Goal: Task Accomplishment & Management: Complete application form

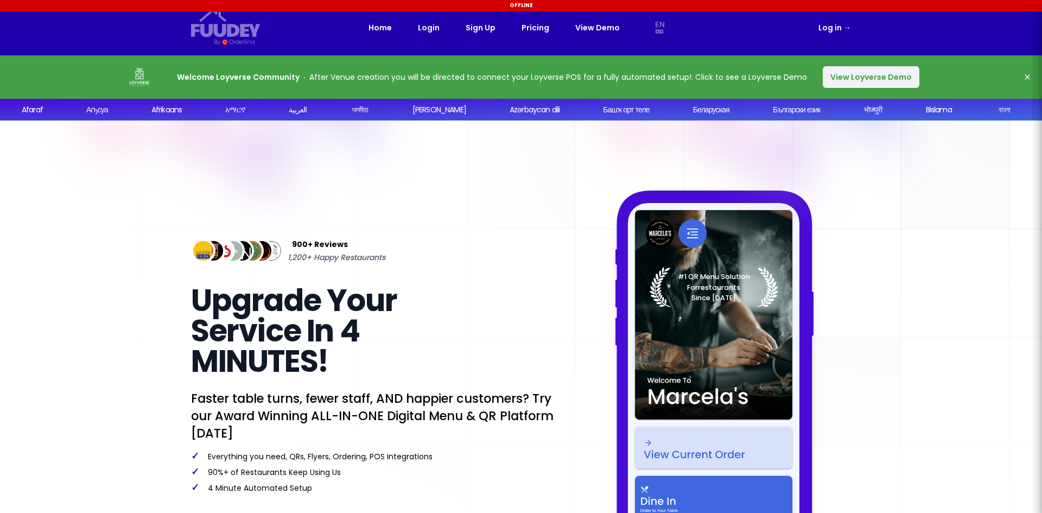
select select "en"
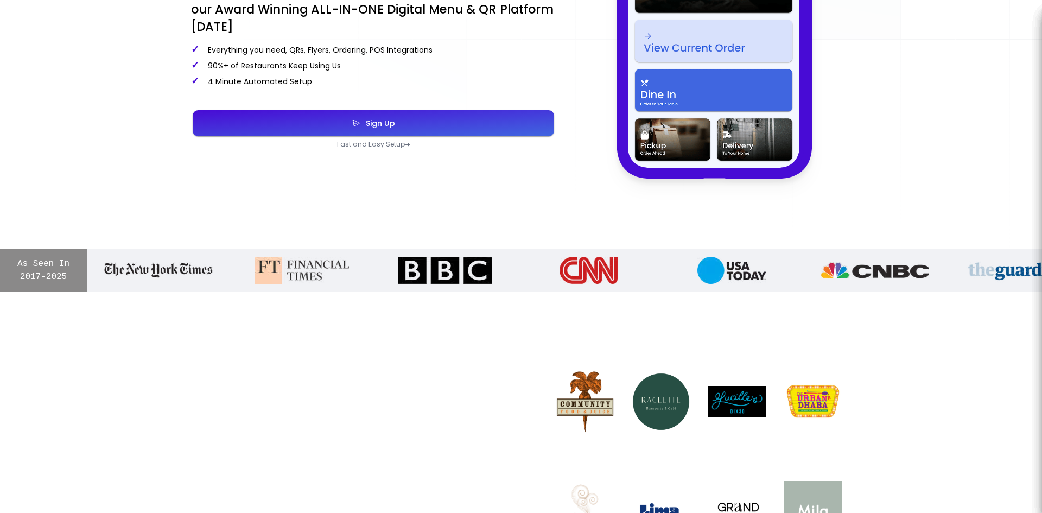
scroll to position [434, 0]
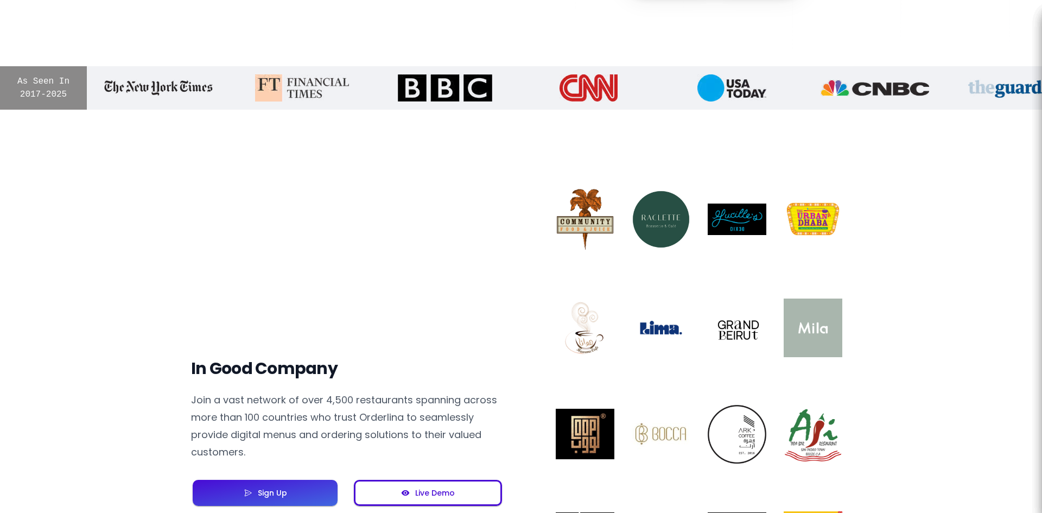
select select "en"
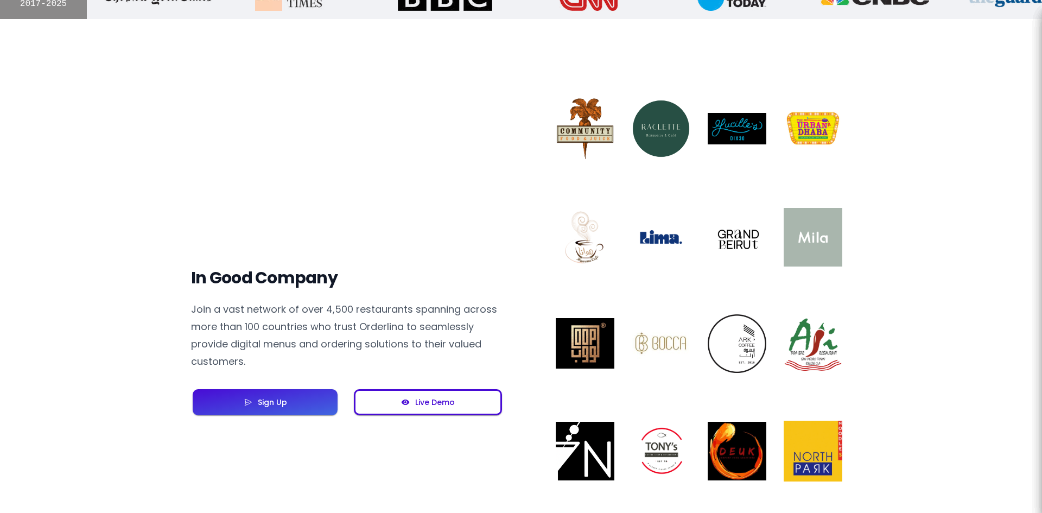
scroll to position [652, 0]
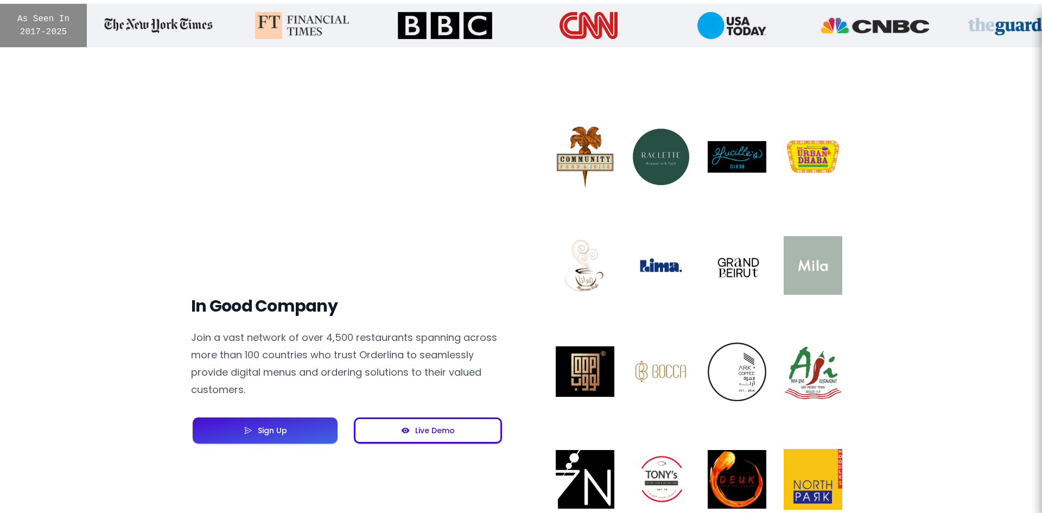
select select "en"
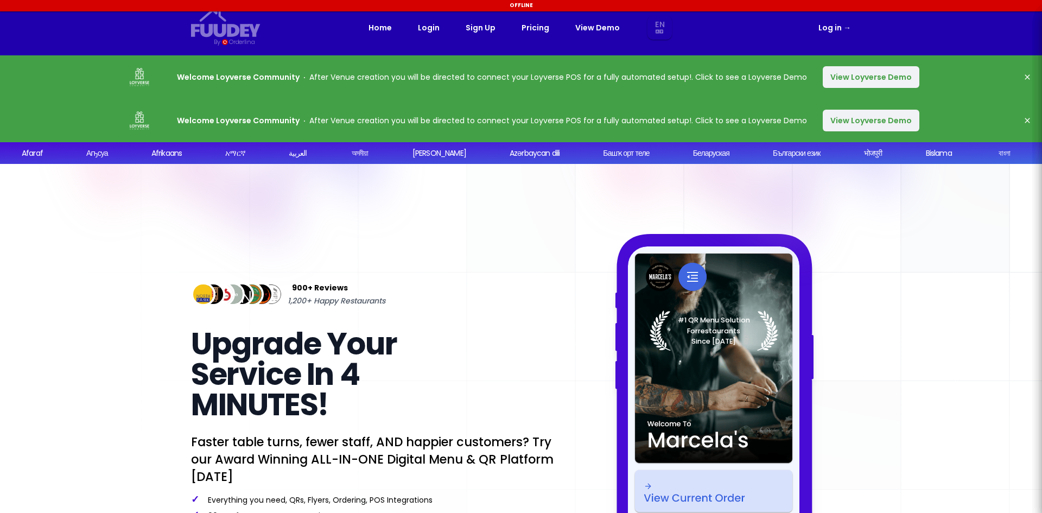
select select "en"
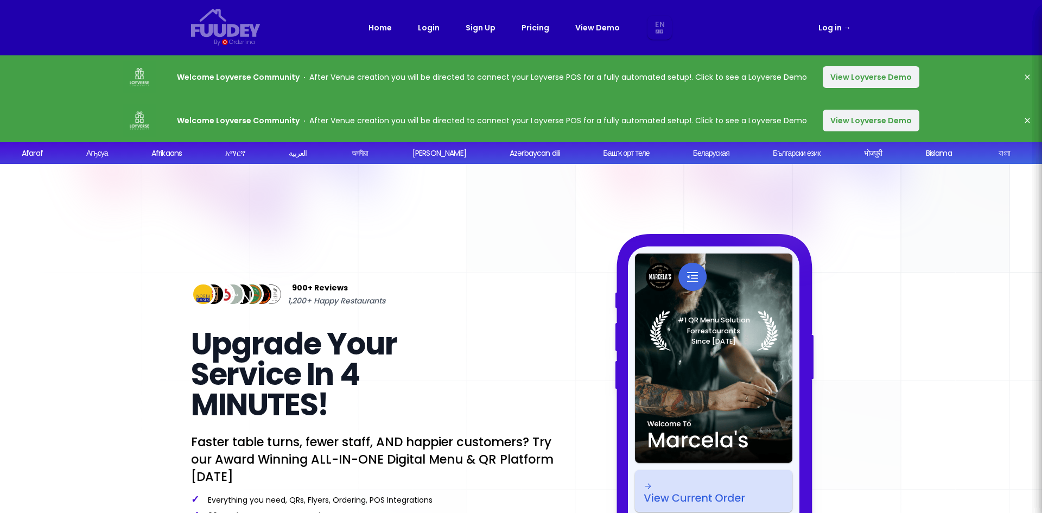
click at [863, 121] on button "View Loyverse Demo" at bounding box center [871, 121] width 97 height 22
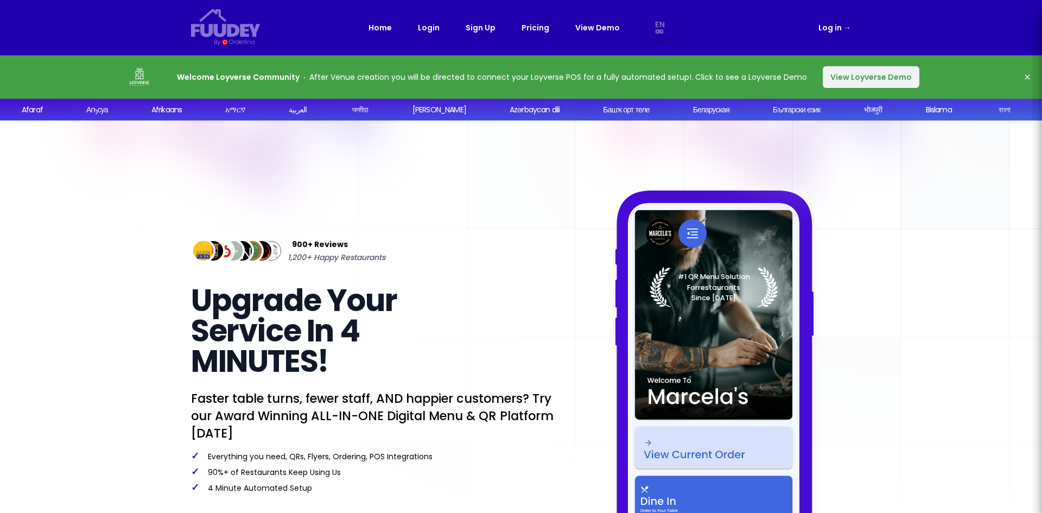
select select "en"
click at [1029, 75] on icon "button" at bounding box center [1027, 76] width 5 height 5
select select "en"
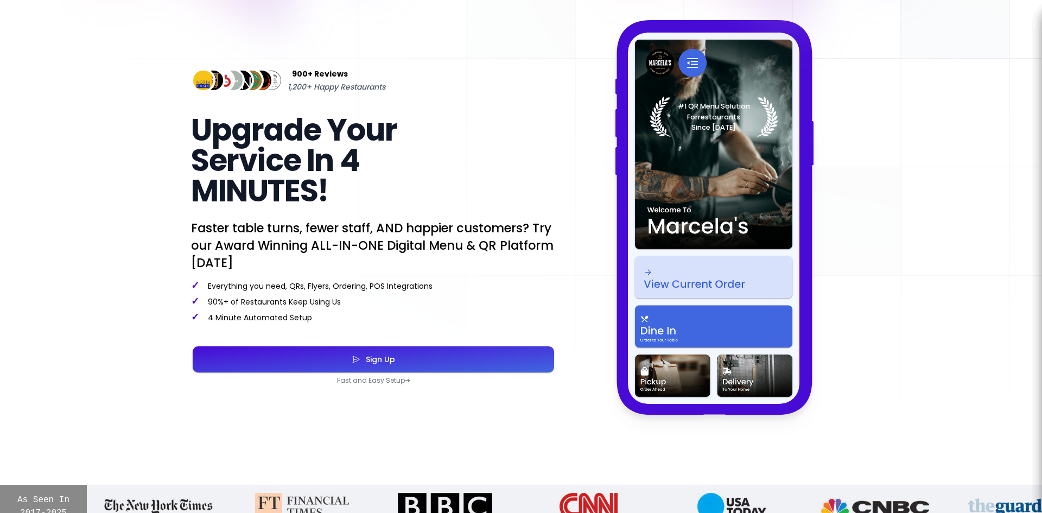
scroll to position [217, 0]
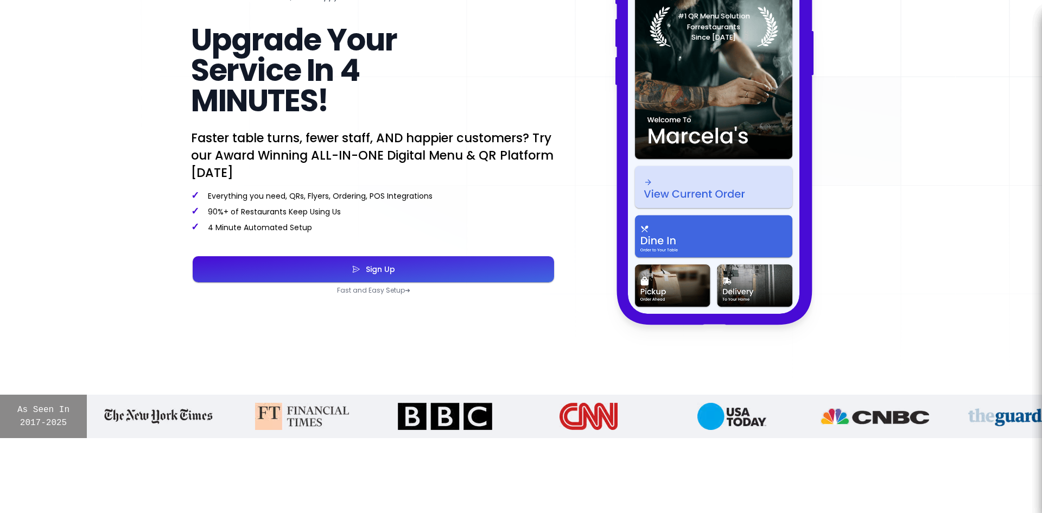
click at [321, 275] on button "Sign Up" at bounding box center [374, 269] width 362 height 26
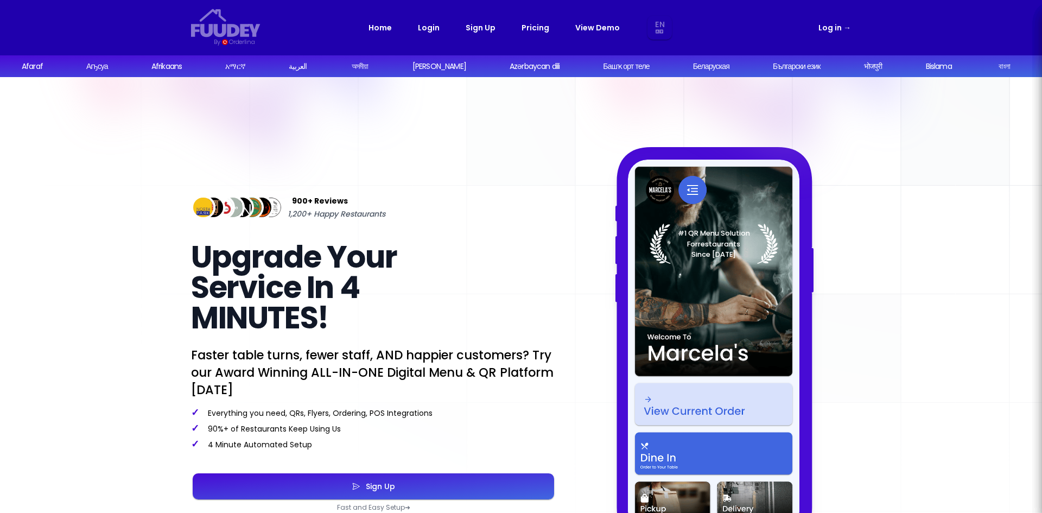
select select "en"
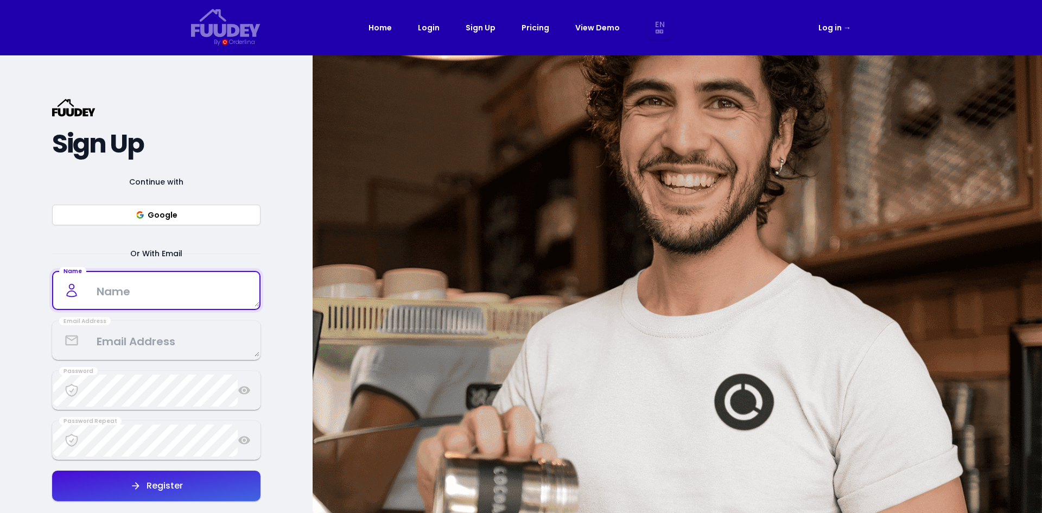
click at [194, 302] on textarea at bounding box center [156, 291] width 206 height 32
type textarea "Huddle"
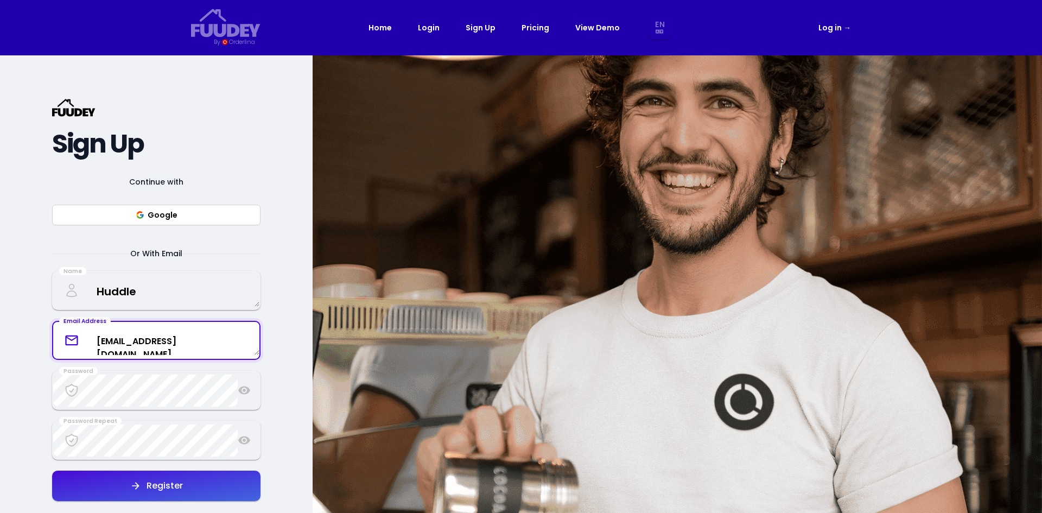
type textarea "[EMAIL_ADDRESS][DOMAIN_NAME]"
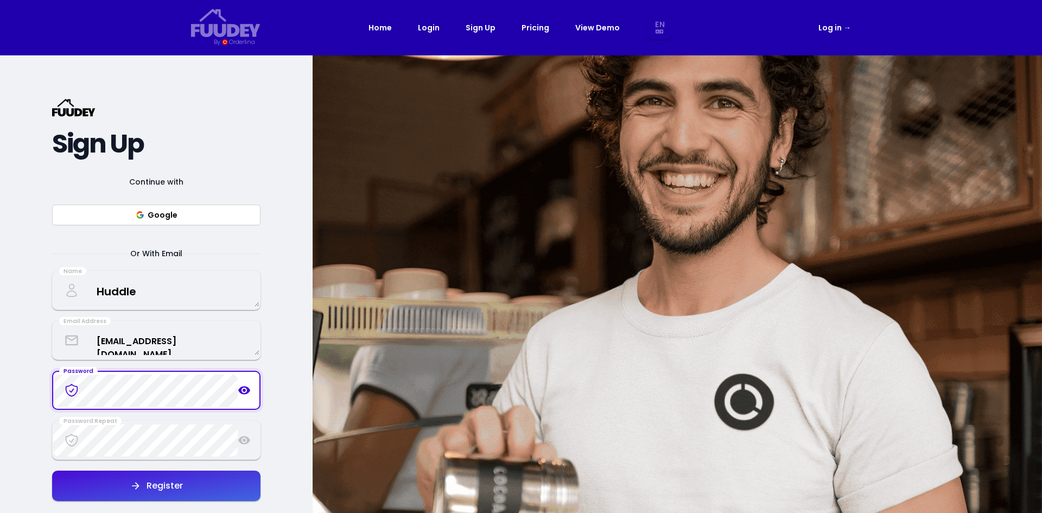
click at [245, 394] on icon at bounding box center [244, 391] width 12 height 8
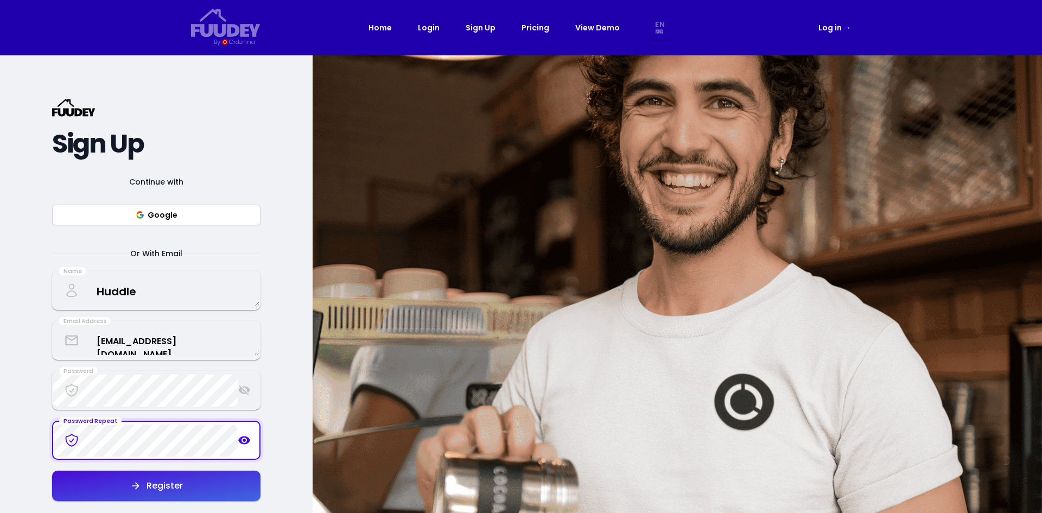
click at [186, 484] on button "Register" at bounding box center [156, 486] width 208 height 30
select select "en"
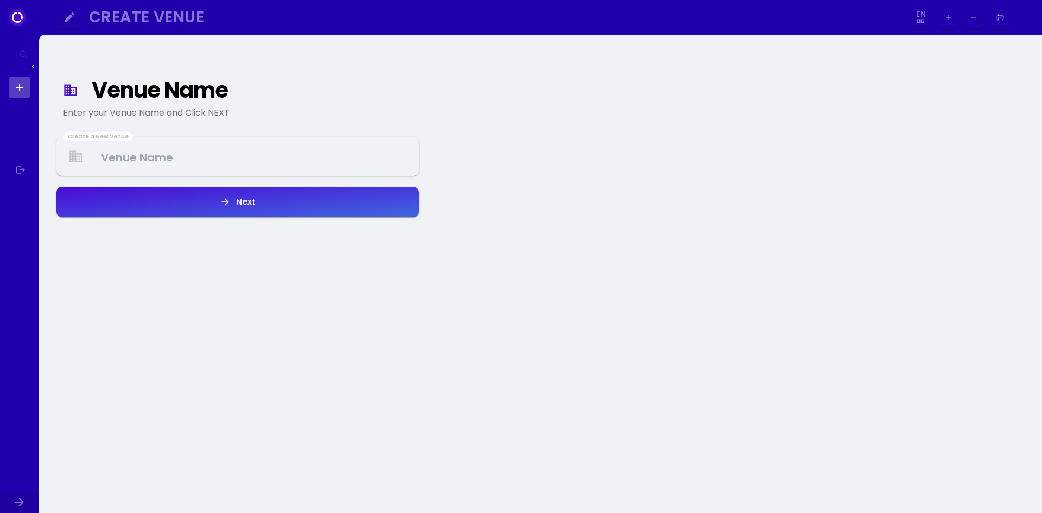
select select "en"
click at [148, 146] on Venue at bounding box center [238, 157] width 361 height 32
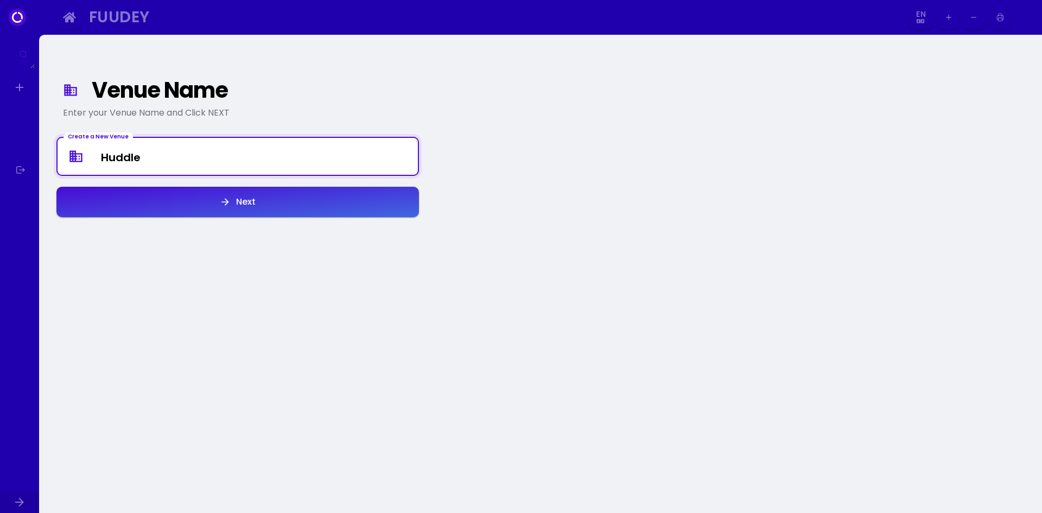
type Venue "Huddle"
click at [214, 200] on button "Next" at bounding box center [237, 202] width 363 height 30
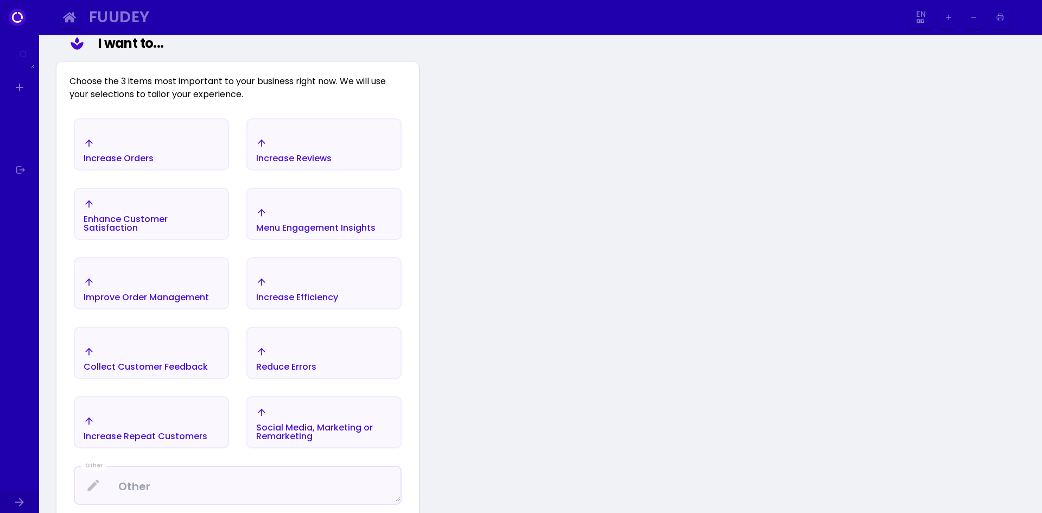
scroll to position [126, 0]
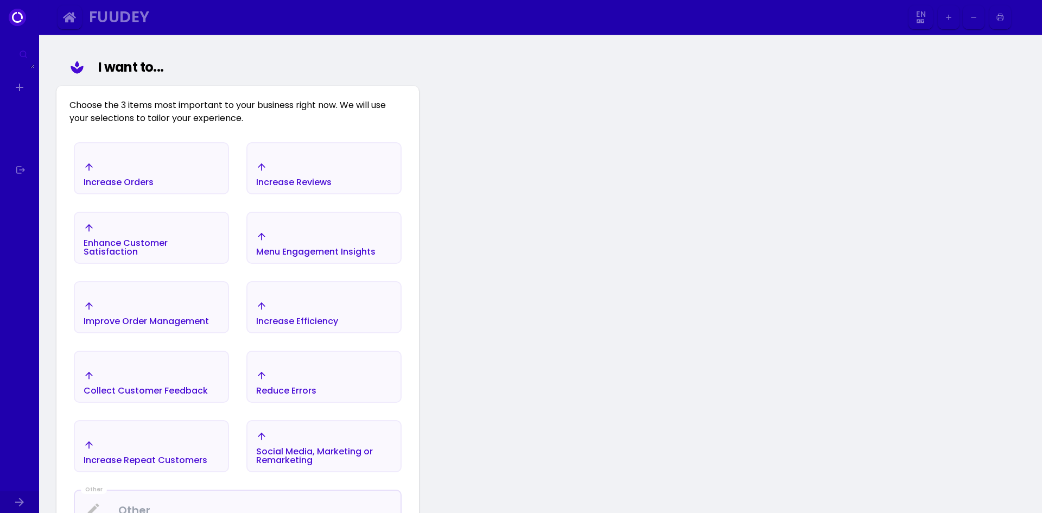
click at [156, 321] on div "Improve Order Management" at bounding box center [146, 321] width 125 height 9
click at [344, 305] on div "Increase Efficiency" at bounding box center [324, 313] width 153 height 38
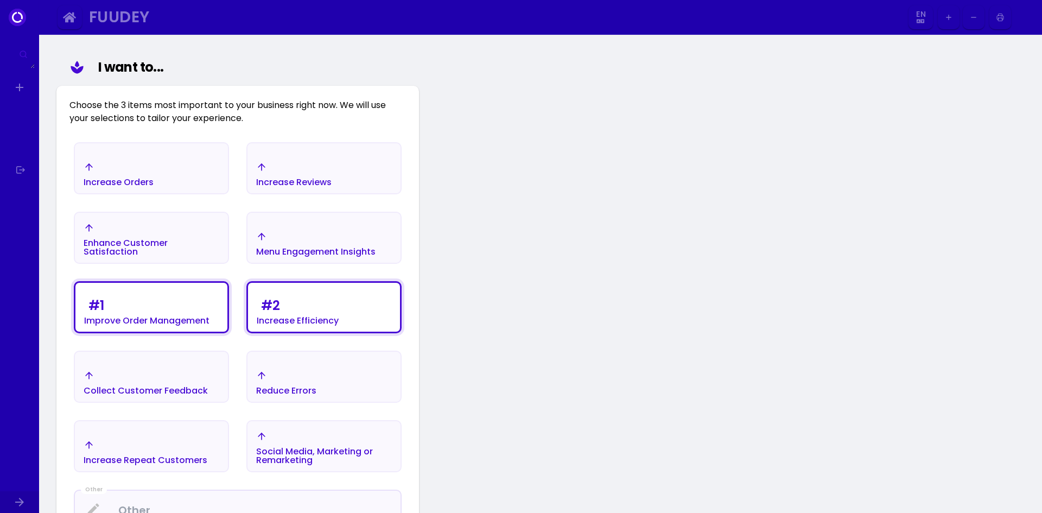
drag, startPoint x: 381, startPoint y: 466, endPoint x: 374, endPoint y: 458, distance: 10.4
click at [380, 466] on div "Social Media, Marketing or Remarketing" at bounding box center [324, 448] width 153 height 47
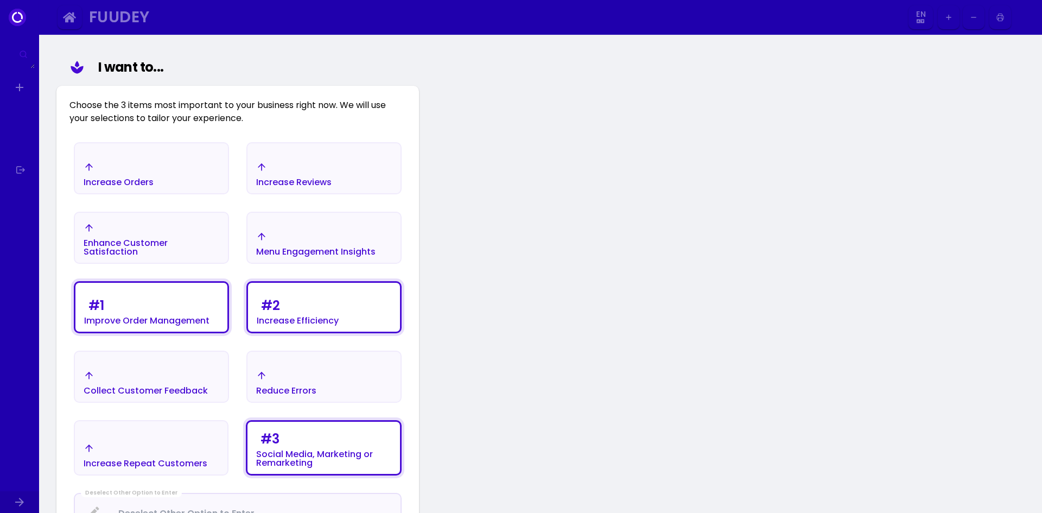
click at [172, 173] on div "Increase Orders" at bounding box center [151, 174] width 153 height 38
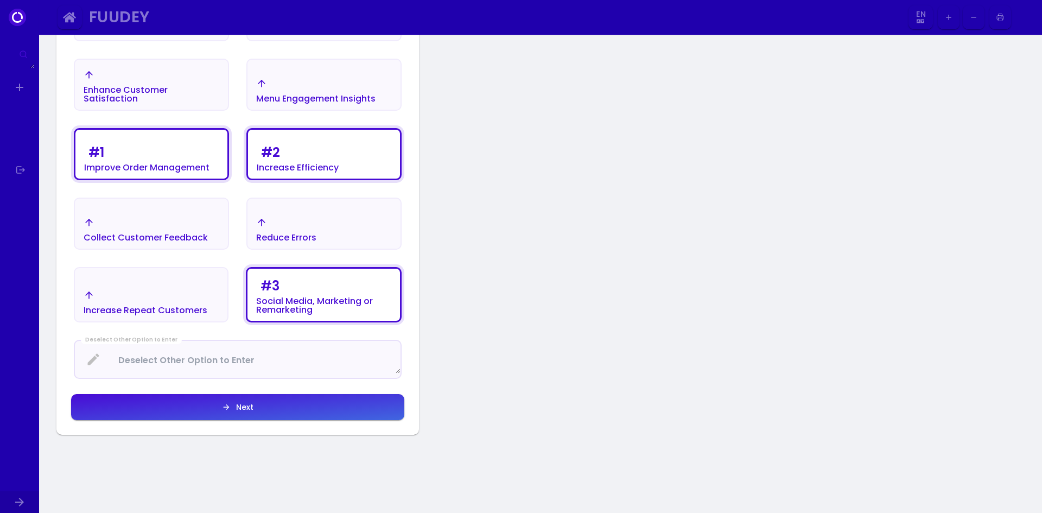
scroll to position [235, 0]
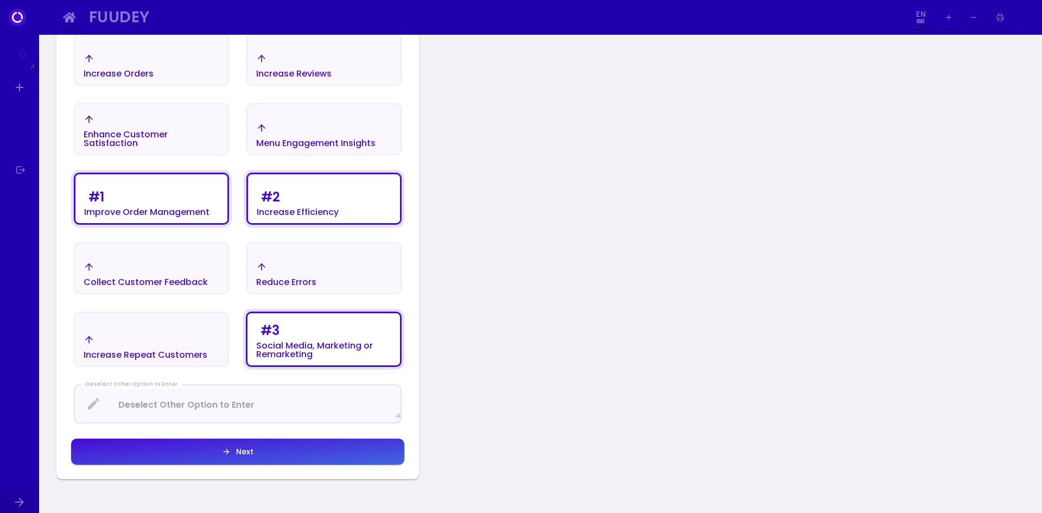
click at [287, 449] on button "Next" at bounding box center [237, 452] width 333 height 26
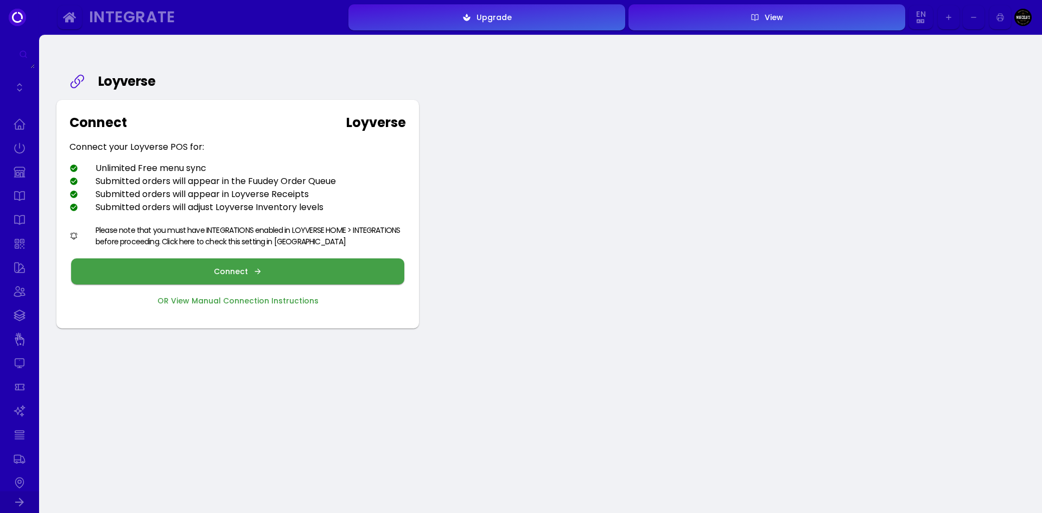
click at [302, 265] on button "Connect" at bounding box center [237, 271] width 333 height 26
